Goal: Check status: Check status

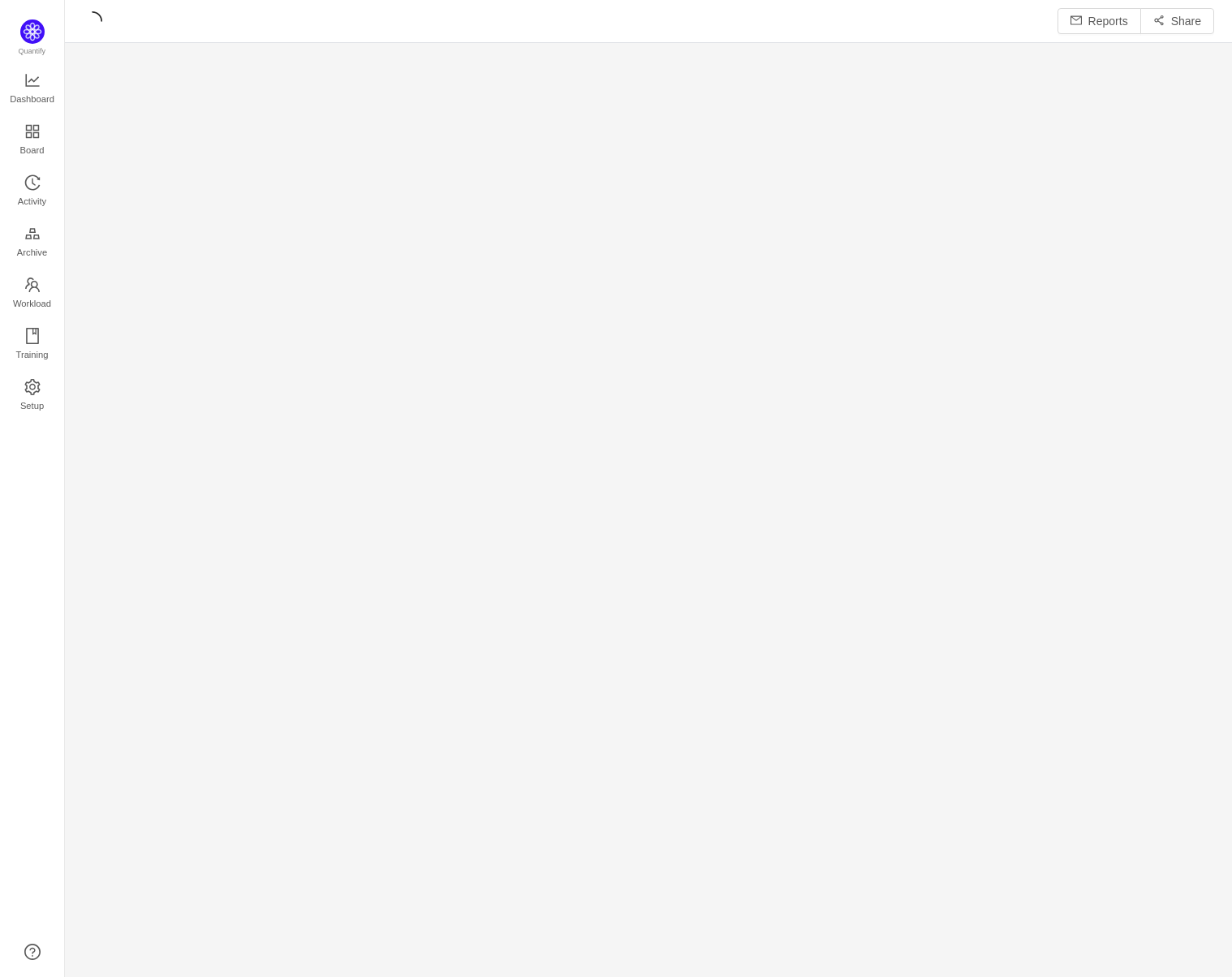
scroll to position [20, 20]
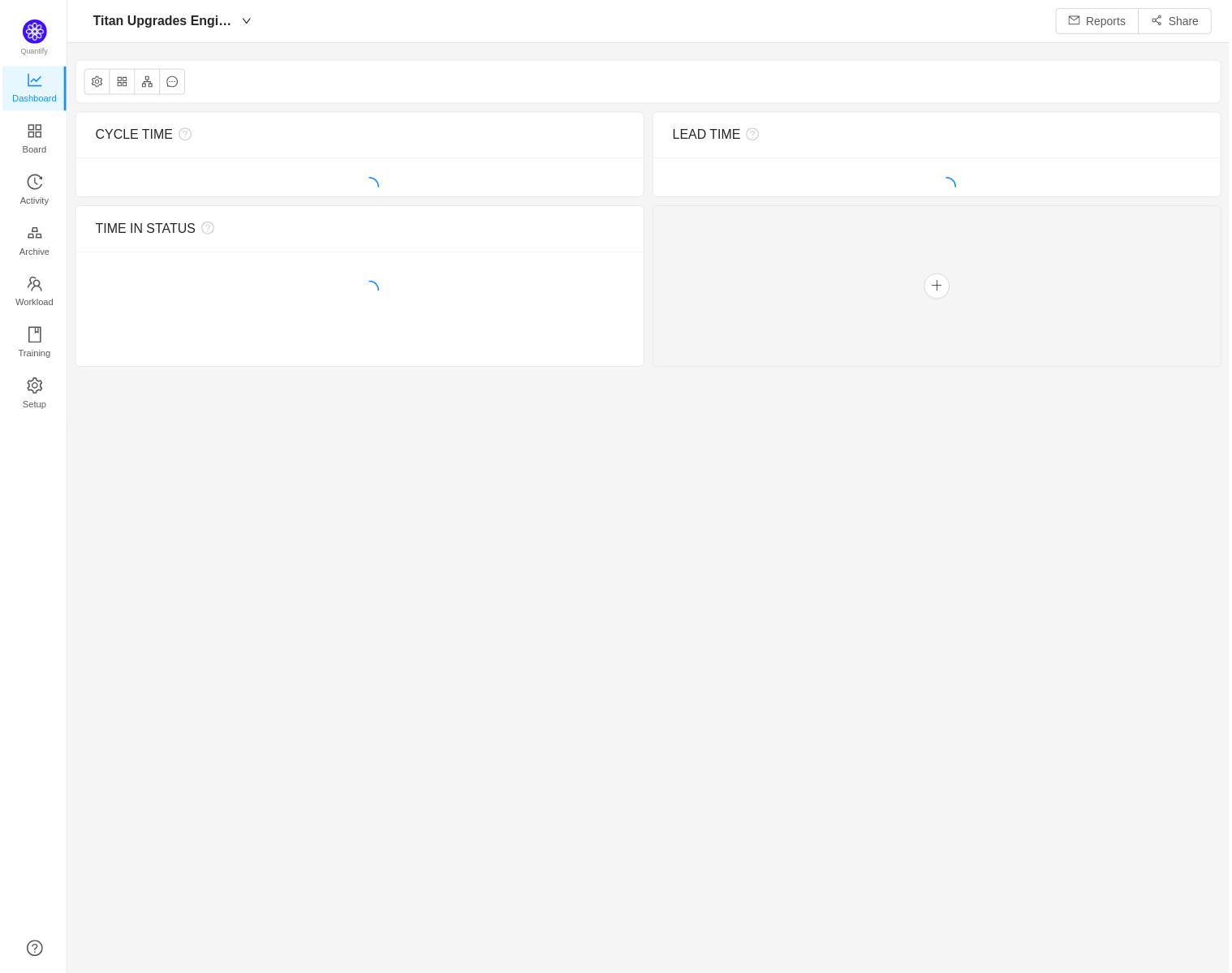
scroll to position [949, 1131]
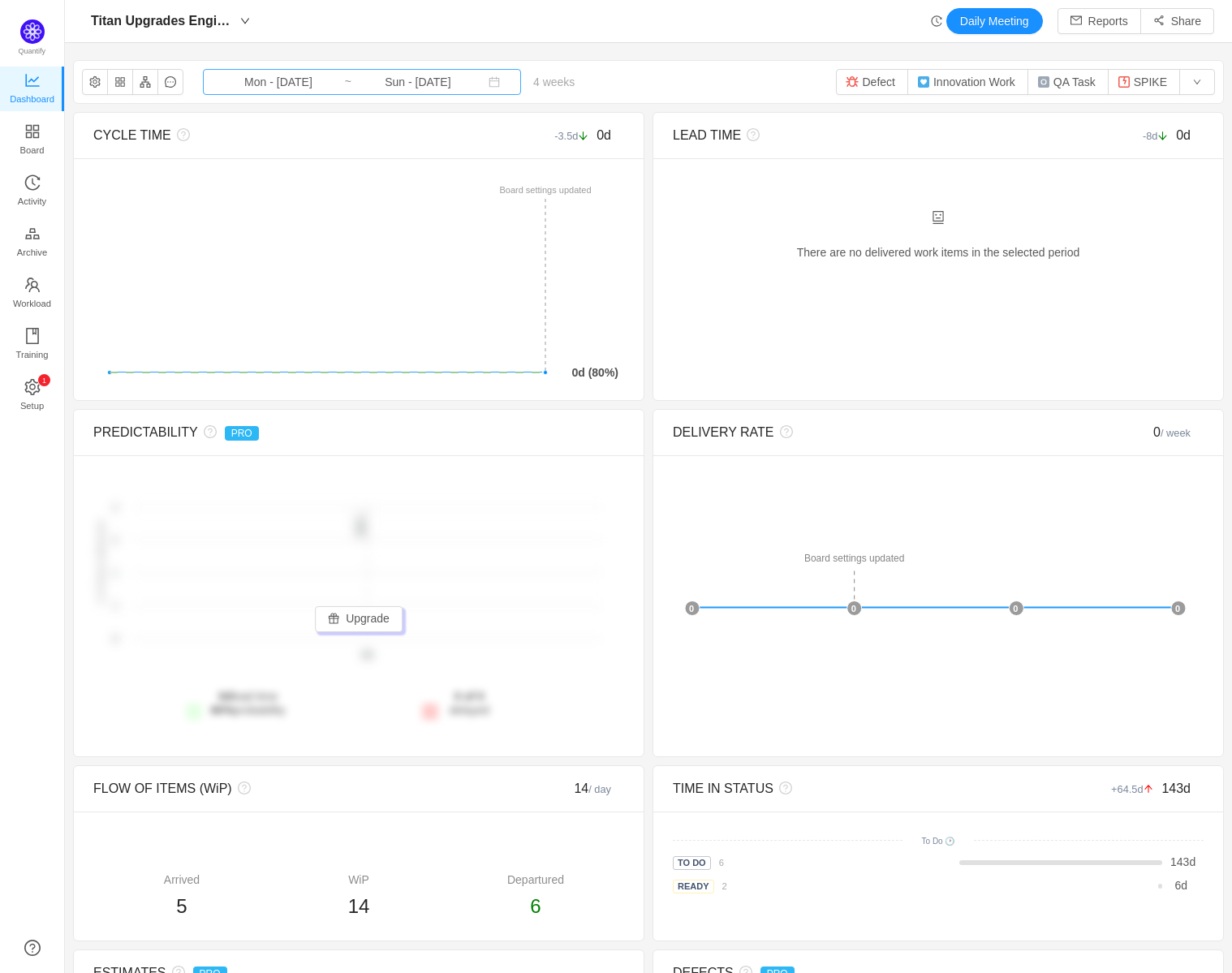
click at [267, 90] on input "Mon - [DATE]" at bounding box center [278, 82] width 132 height 18
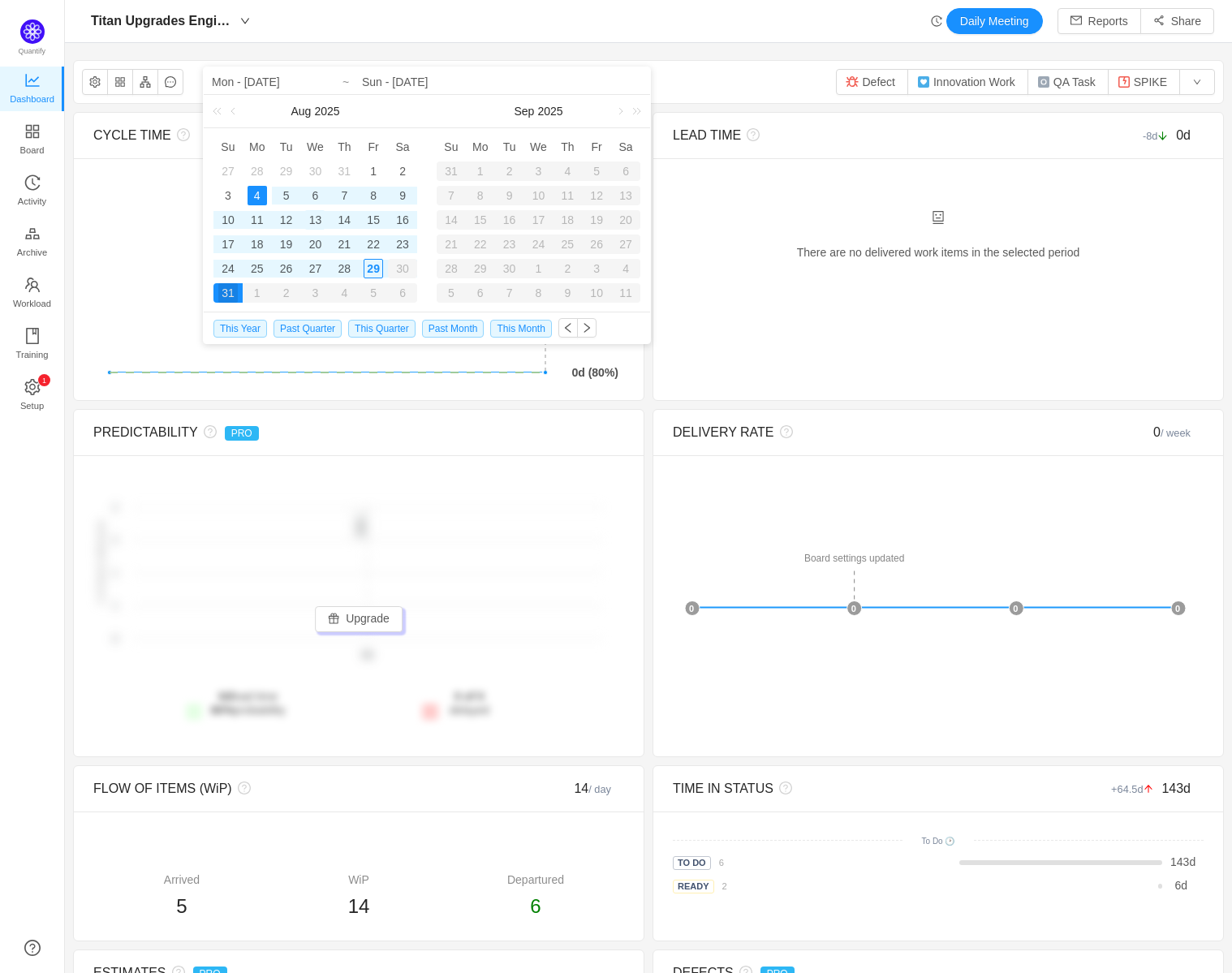
click at [324, 217] on div "13" at bounding box center [315, 219] width 19 height 19
click at [289, 263] on div "26" at bounding box center [287, 269] width 19 height 19
type input "Wed - [DATE]"
type input "Tue - [DATE]"
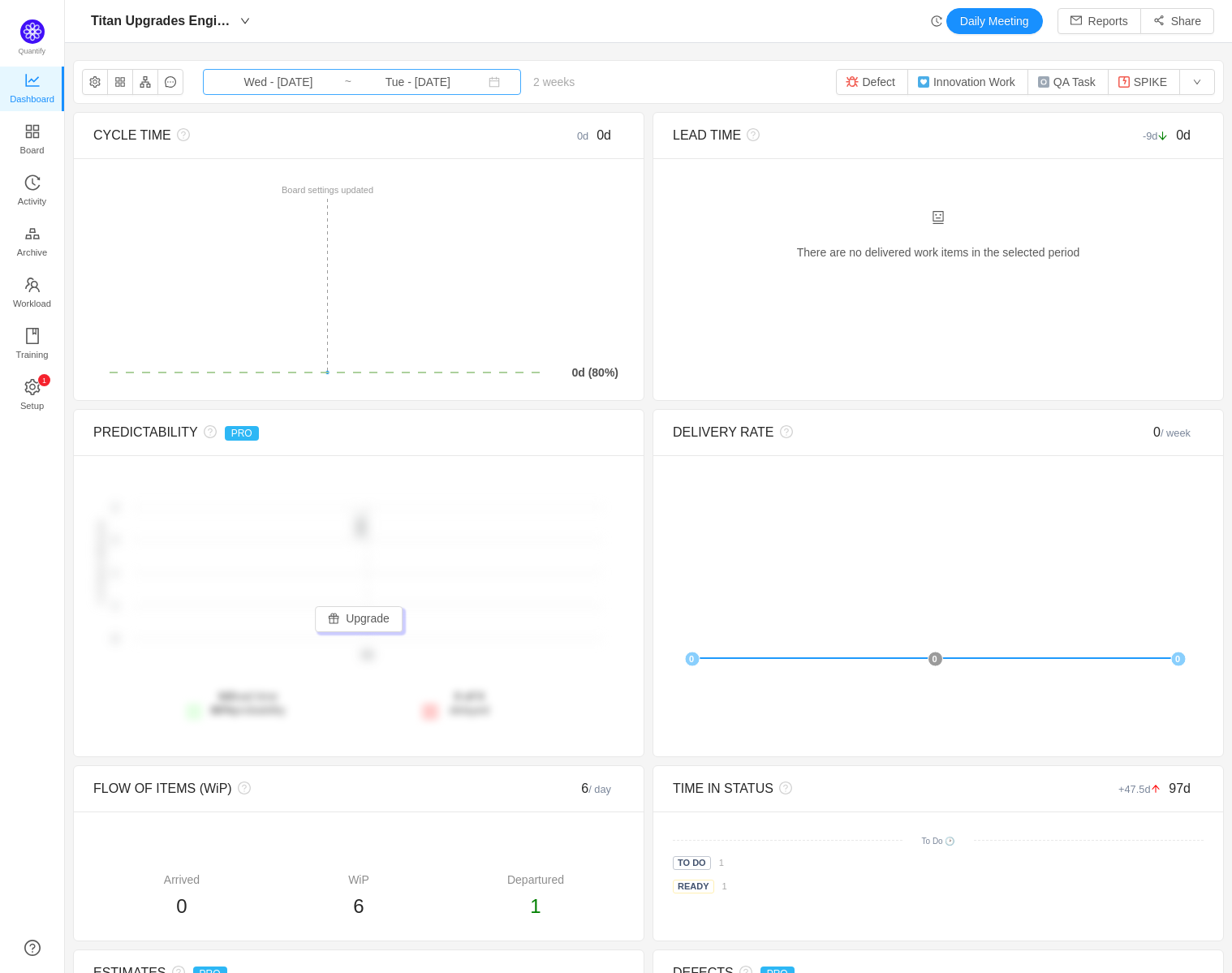
click at [252, 78] on input "Wed - [DATE]" at bounding box center [278, 82] width 132 height 18
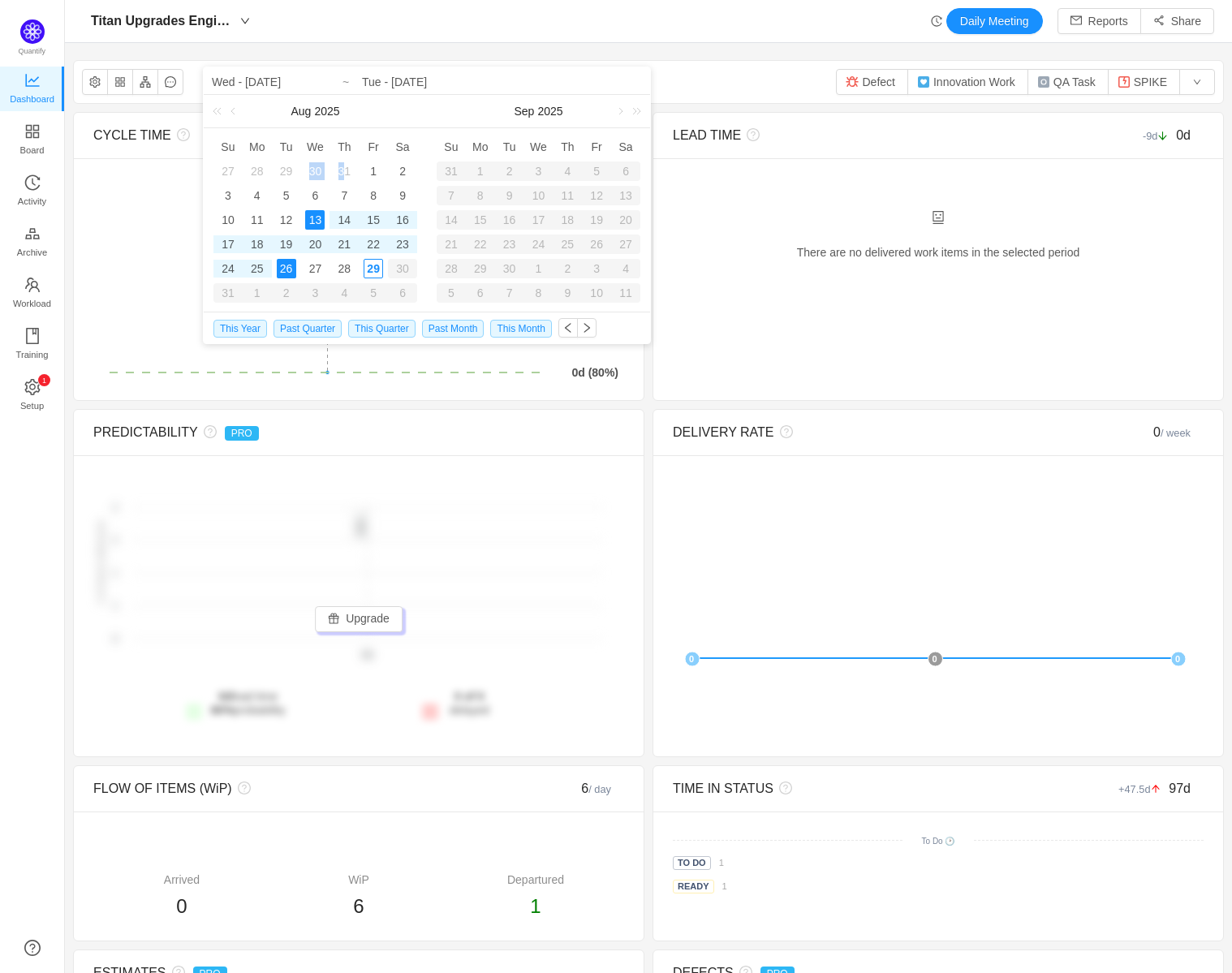
drag, startPoint x: 346, startPoint y: 171, endPoint x: 312, endPoint y: 169, distance: 34.1
click at [312, 169] on tr "27 28 29 30 31 1 2" at bounding box center [316, 170] width 204 height 24
click at [312, 169] on div "30" at bounding box center [315, 171] width 19 height 19
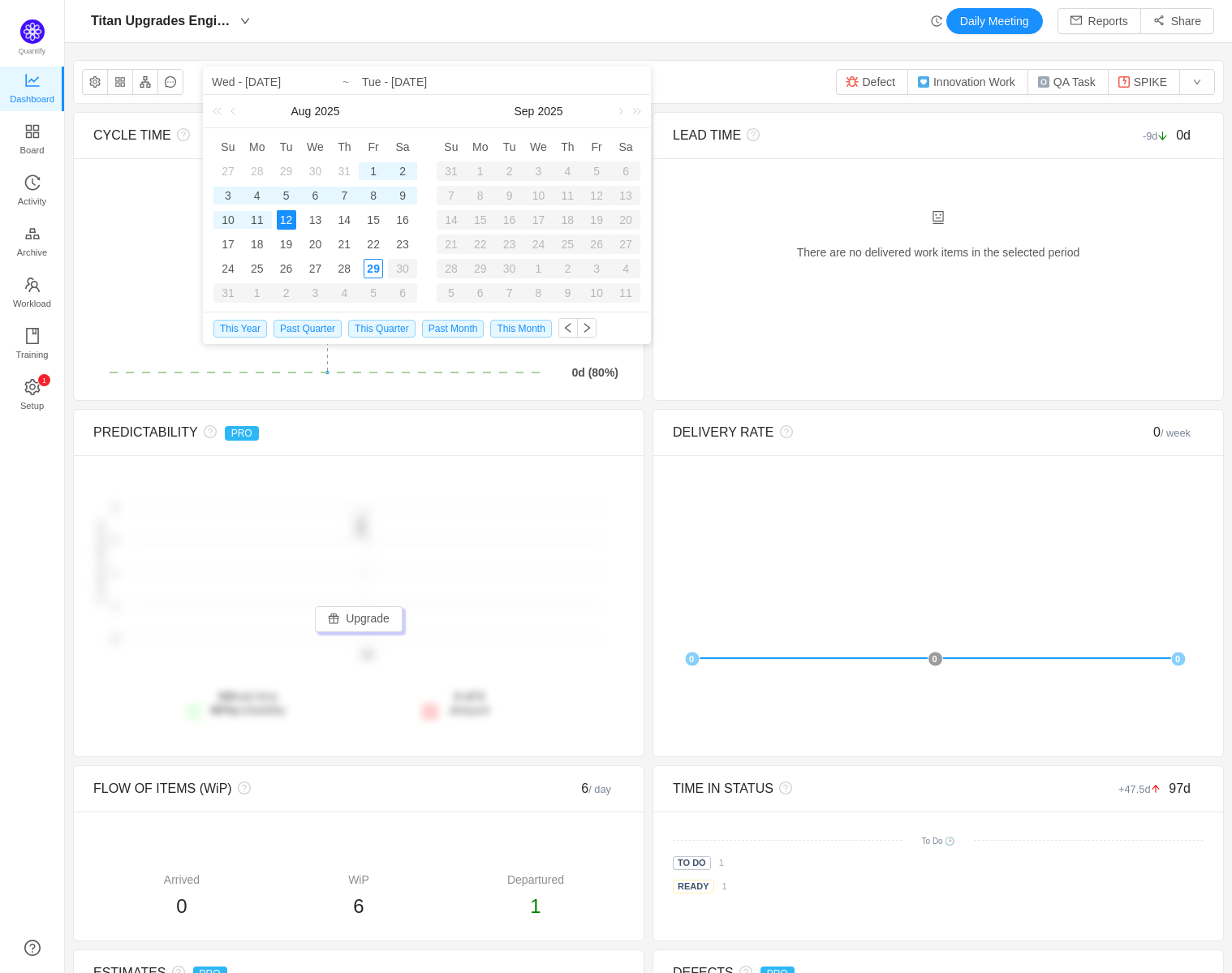
click at [286, 223] on div "12" at bounding box center [287, 219] width 19 height 19
type input "Wed - [DATE]"
type input "Tue - [DATE]"
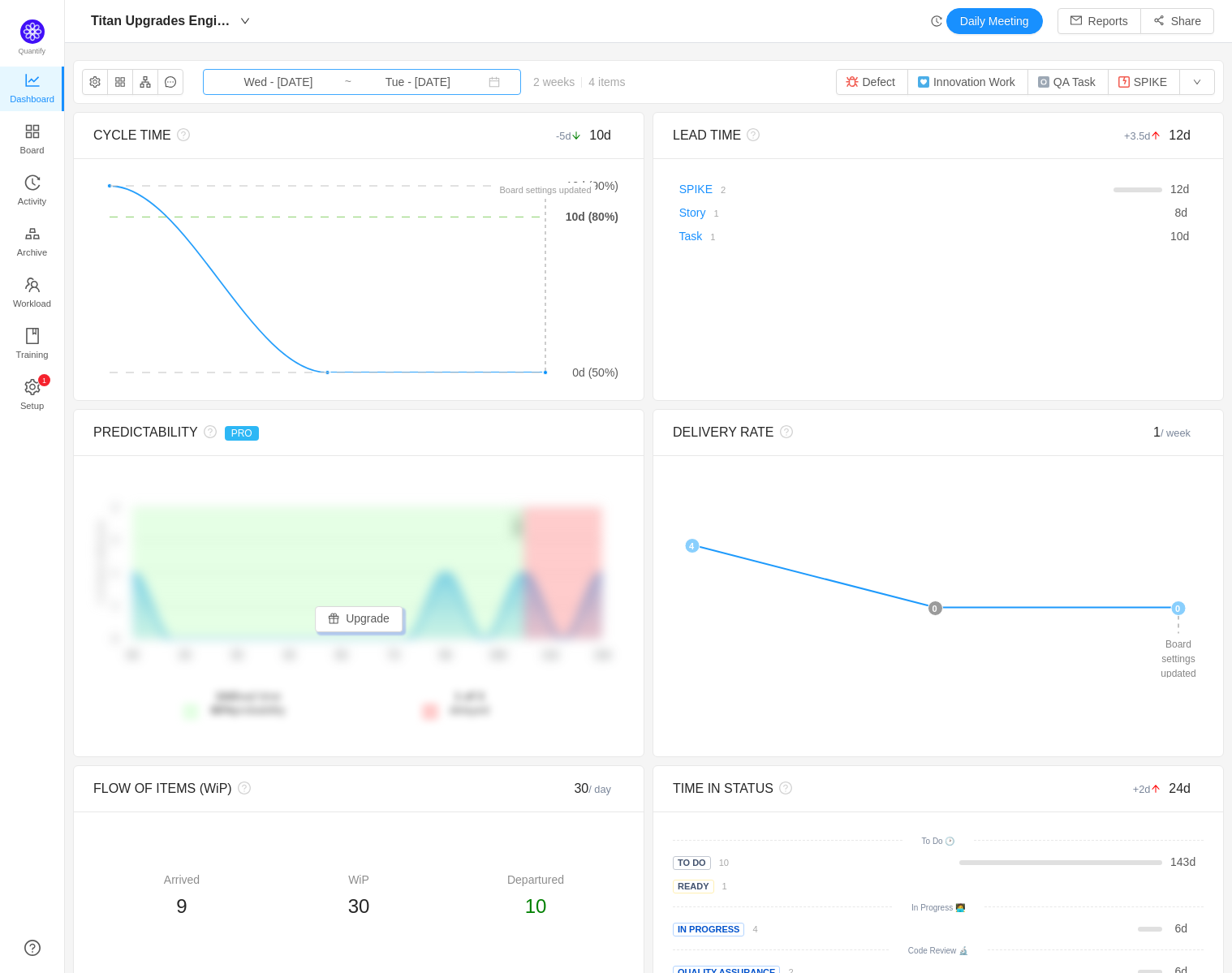
click at [274, 86] on input "Wed - [DATE]" at bounding box center [278, 82] width 132 height 18
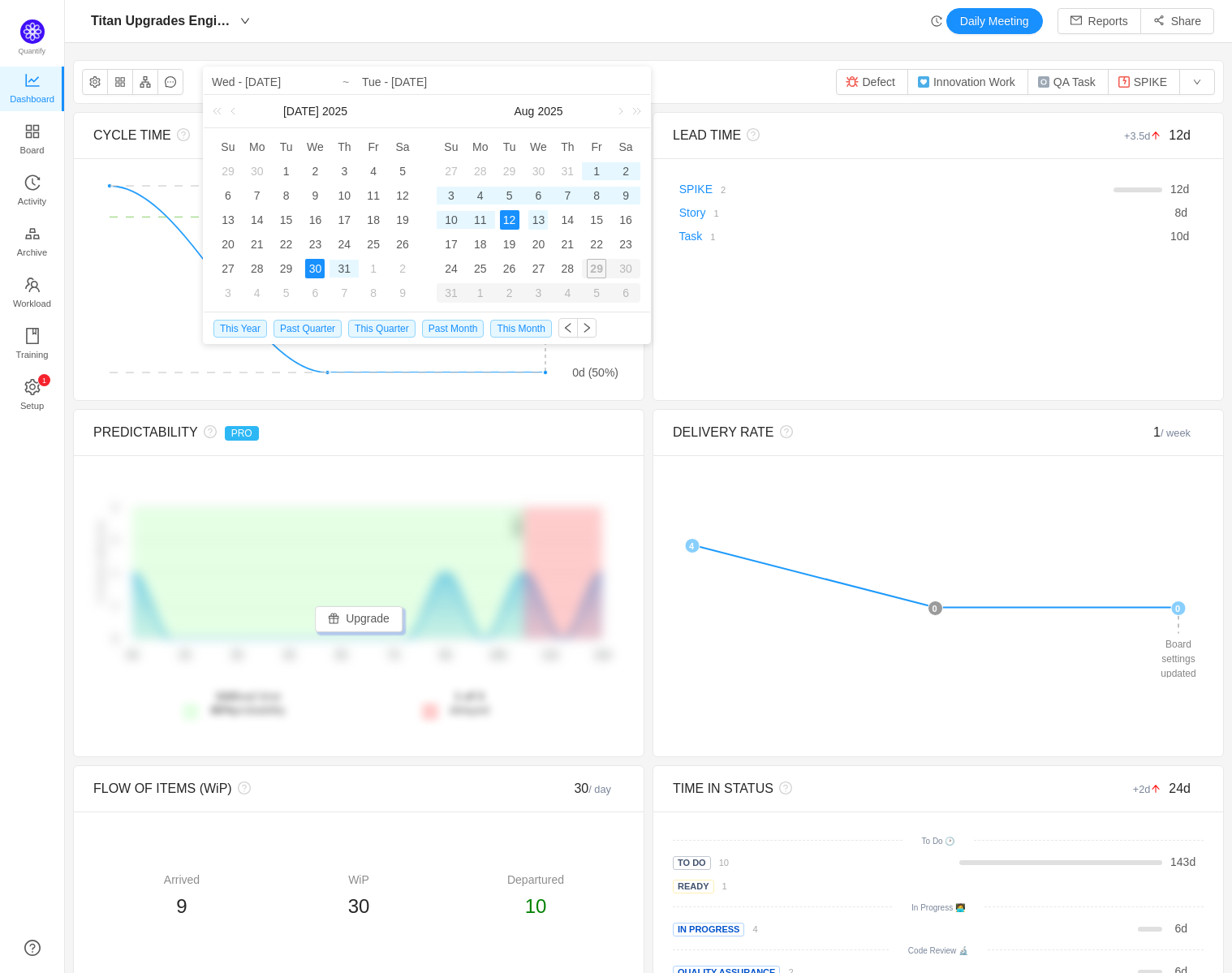
click at [540, 218] on div "13" at bounding box center [538, 219] width 19 height 19
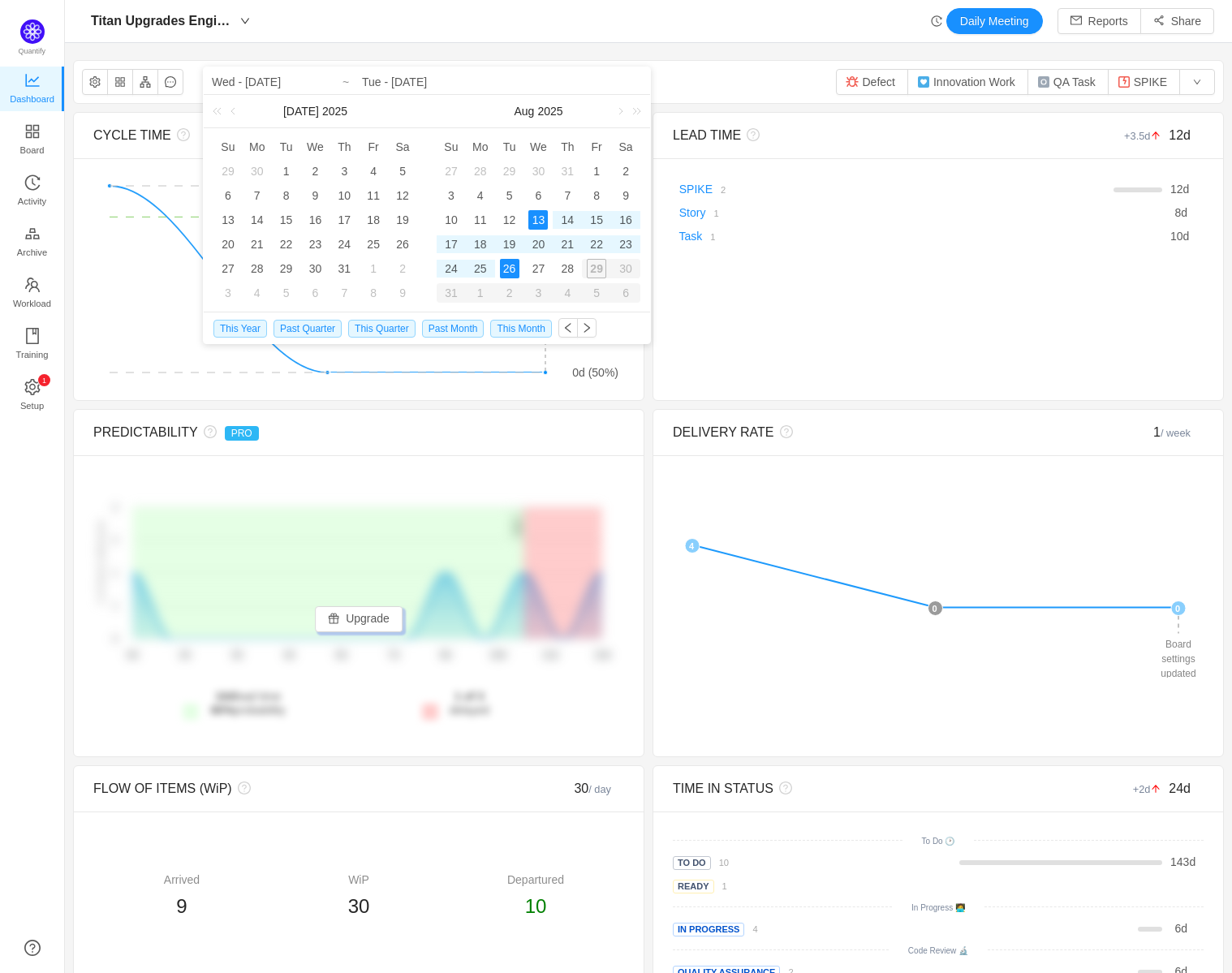
click at [507, 266] on div "26" at bounding box center [510, 269] width 19 height 19
type input "Wed - [DATE]"
type input "Tue - [DATE]"
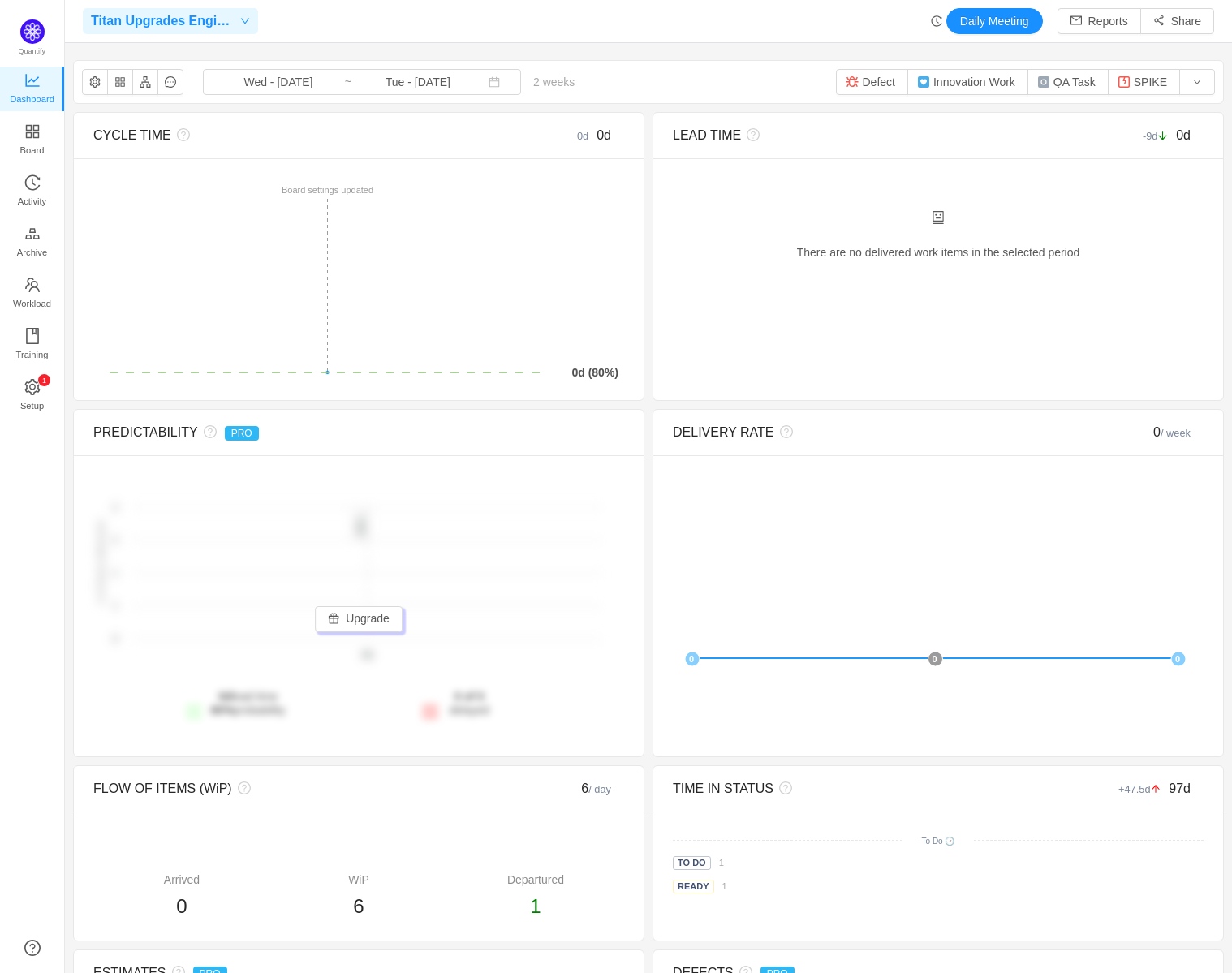
click at [244, 20] on icon "icon: down" at bounding box center [245, 21] width 10 height 10
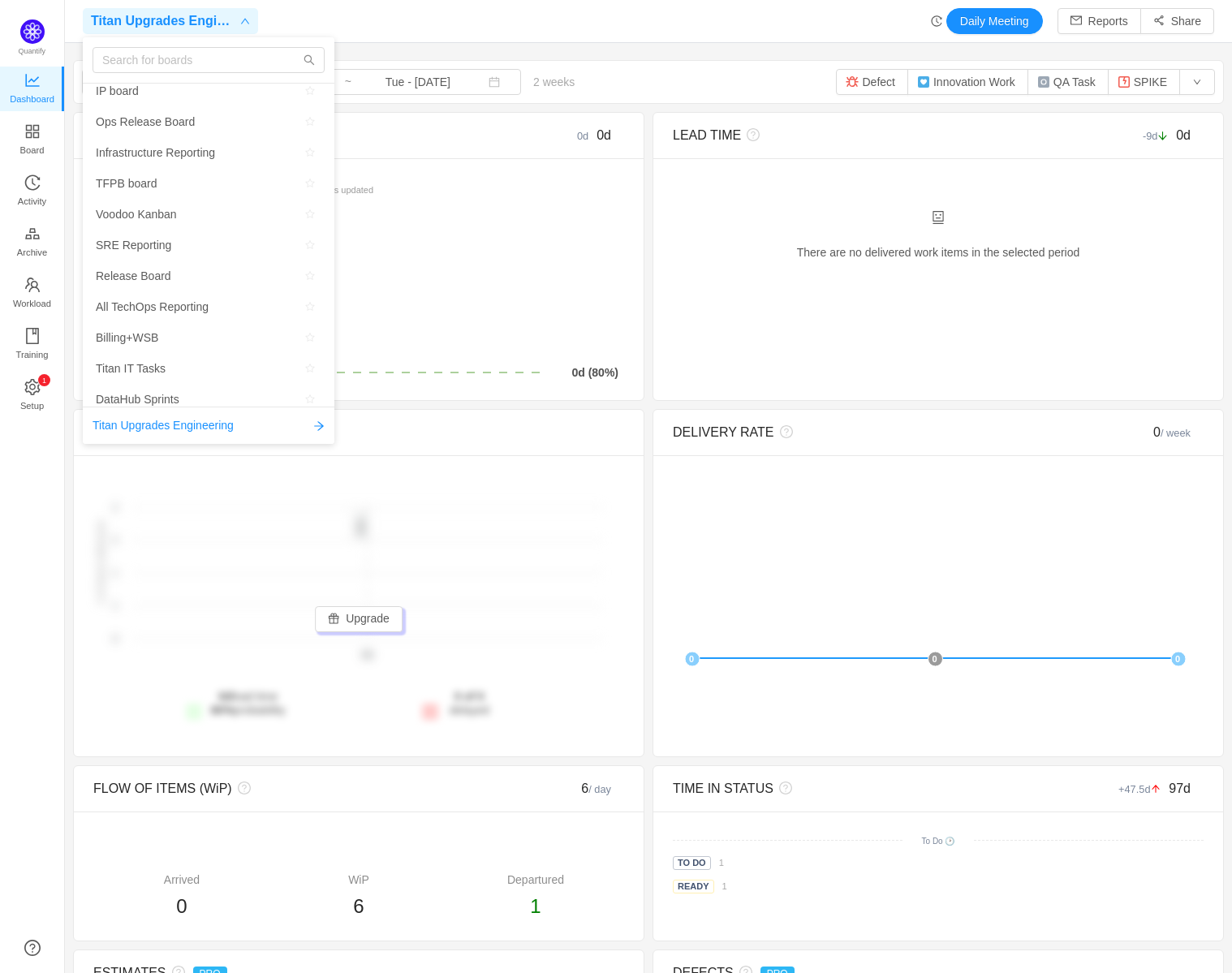
scroll to position [712, 0]
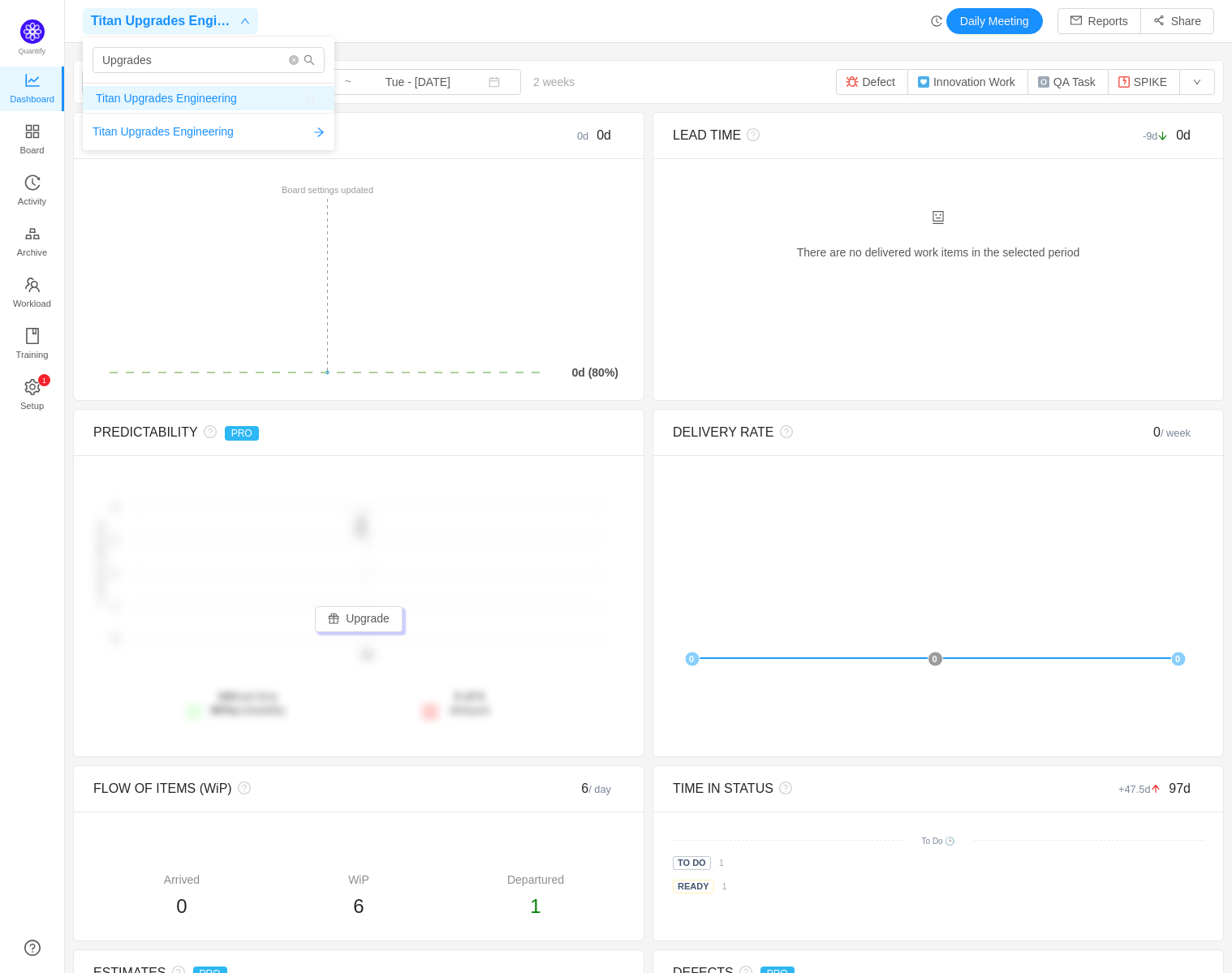
type input "Upgrades"
click at [176, 99] on span "Titan Upgrades Engineering" at bounding box center [167, 97] width 141 height 24
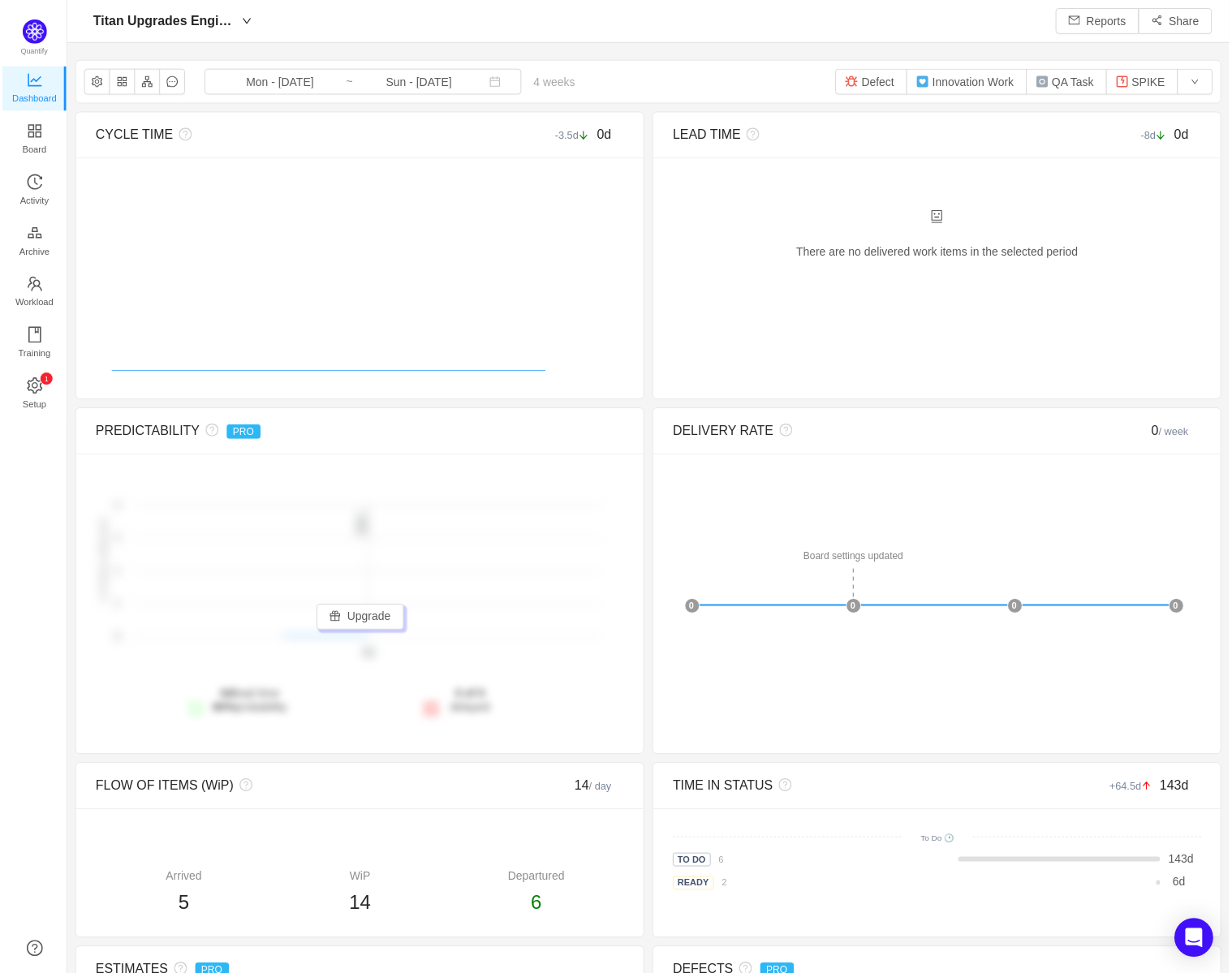
scroll to position [949, 1131]
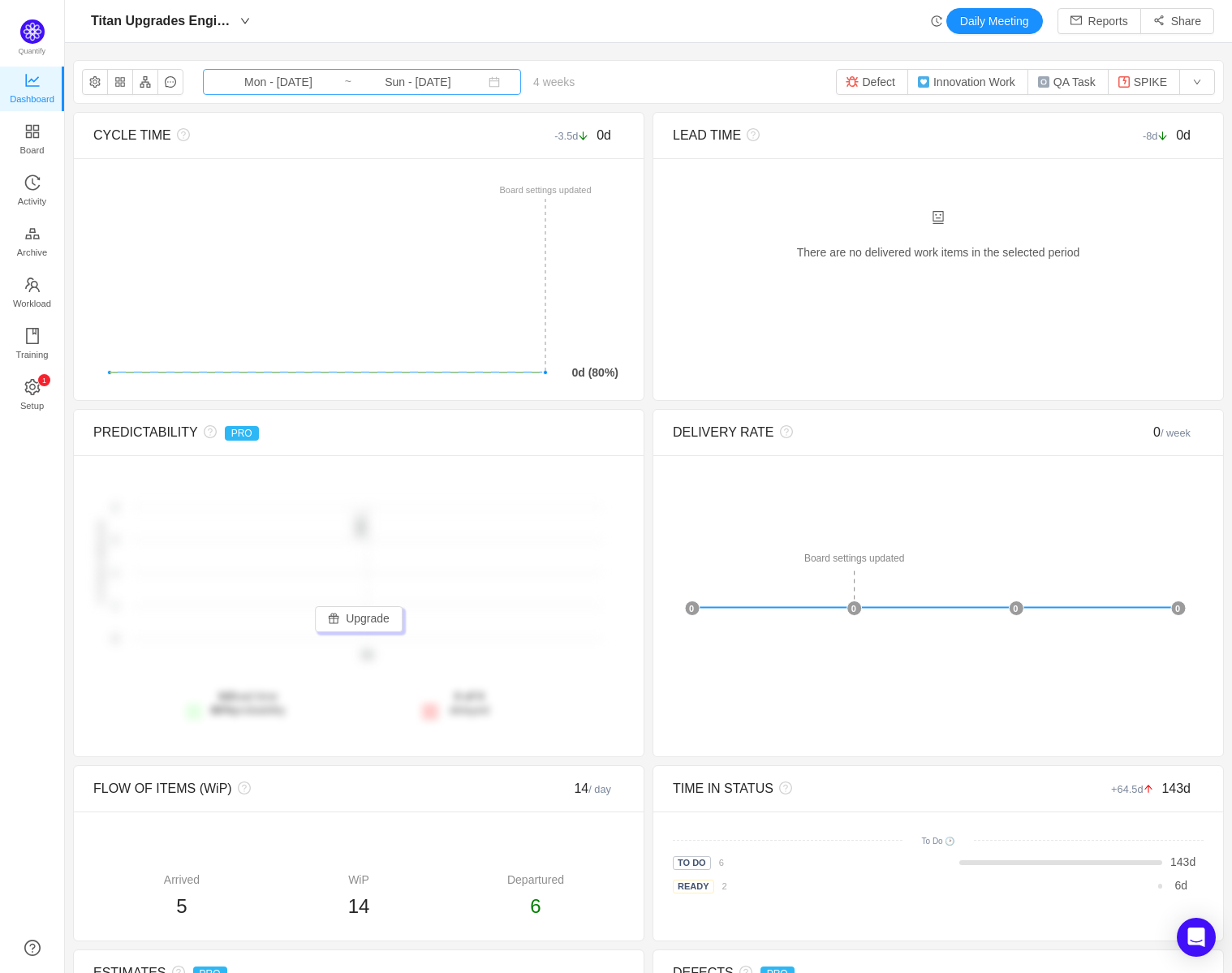
click at [278, 80] on input "Mon - [DATE]" at bounding box center [278, 82] width 132 height 18
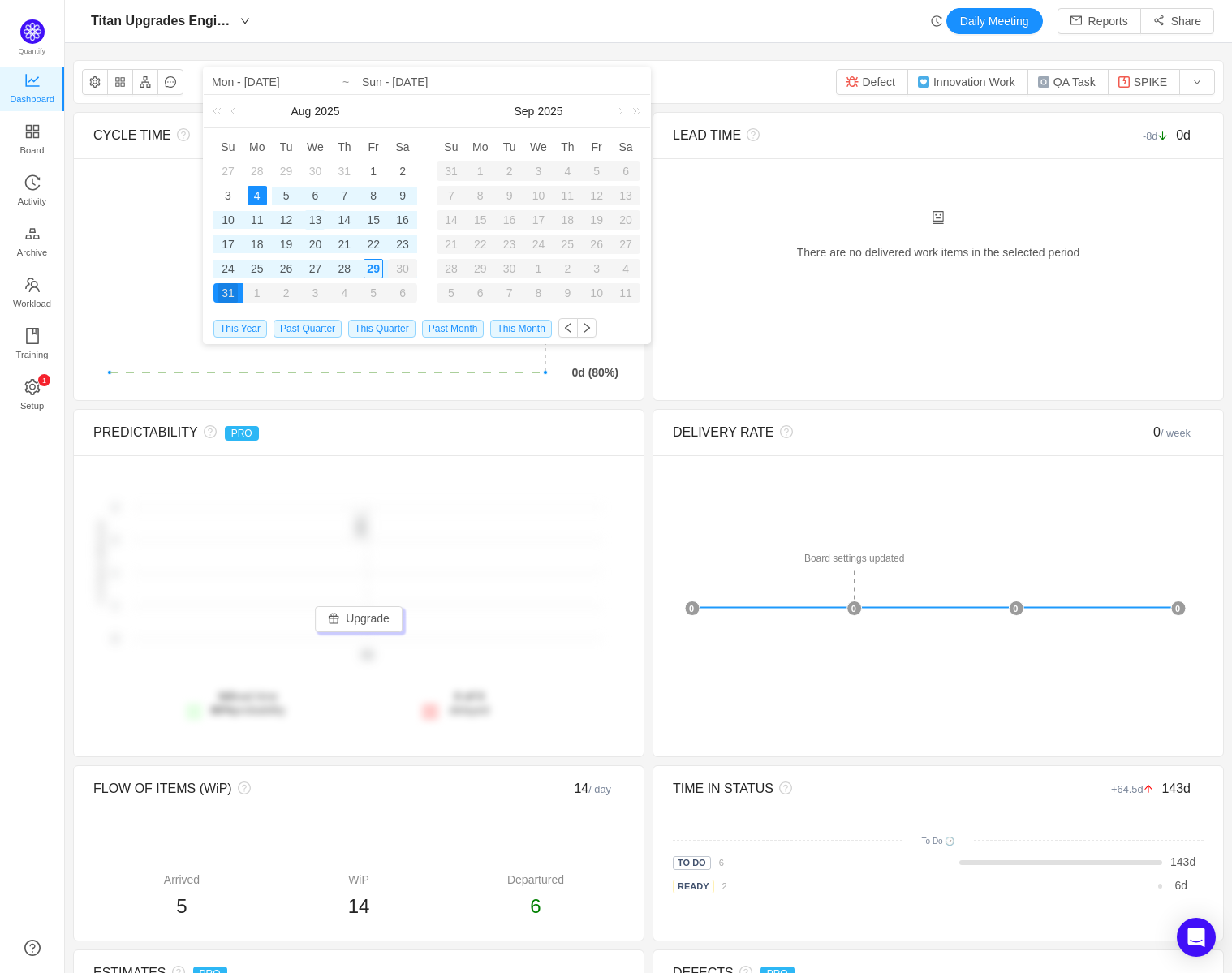
click at [315, 216] on div "13" at bounding box center [315, 219] width 19 height 19
click at [283, 267] on div "26" at bounding box center [287, 269] width 19 height 19
type input "Wed - [DATE]"
type input "Tue - [DATE]"
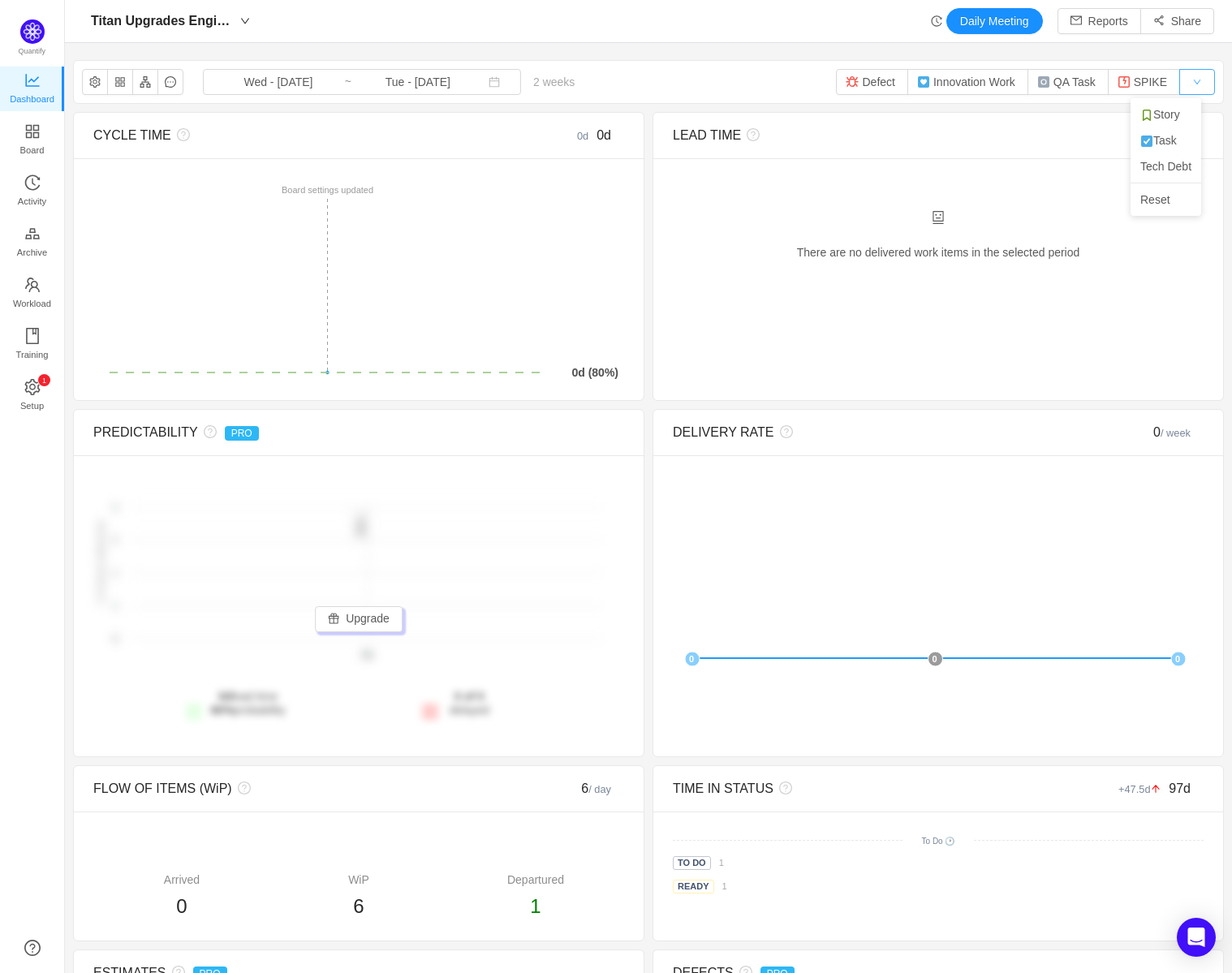
click at [1187, 70] on button "button" at bounding box center [1196, 82] width 36 height 26
click at [712, 29] on div "Titan Upgrades Engineering Daily Meeting Reports Share" at bounding box center [649, 20] width 1132 height 26
